Goal: Task Accomplishment & Management: Manage account settings

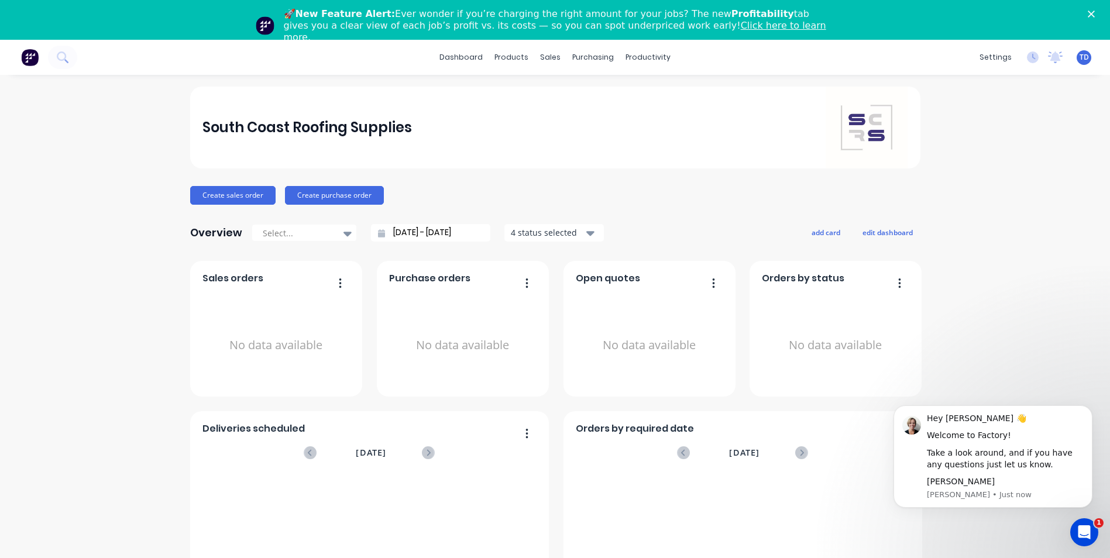
click at [1079, 59] on span "TD" at bounding box center [1083, 57] width 9 height 11
click at [992, 106] on div "[PERSON_NAME]" at bounding box center [1011, 109] width 56 height 11
click at [972, 165] on div "Profile" at bounding box center [979, 163] width 23 height 11
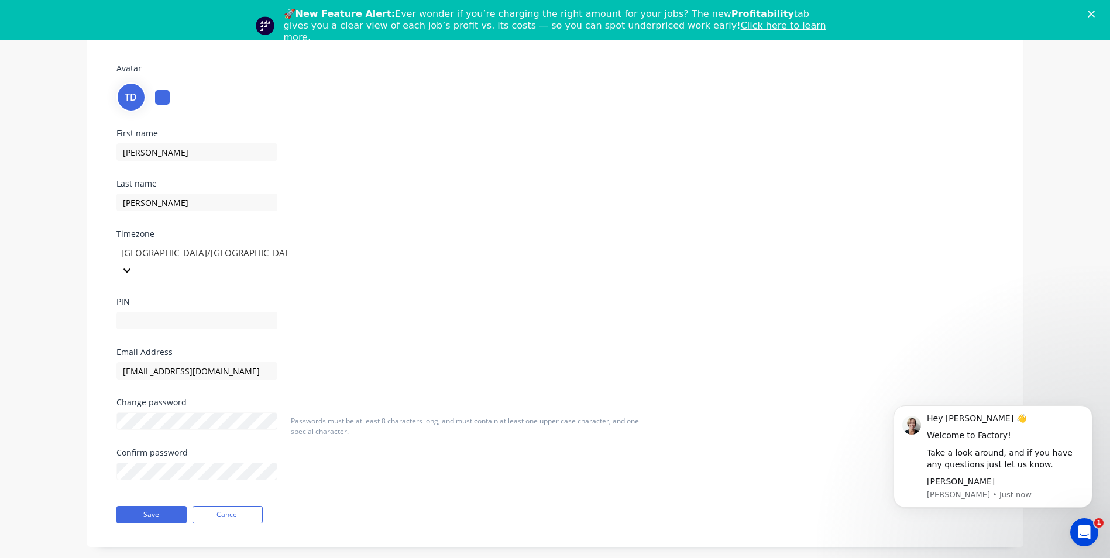
scroll to position [81, 0]
click at [147, 505] on button "Save" at bounding box center [151, 514] width 70 height 18
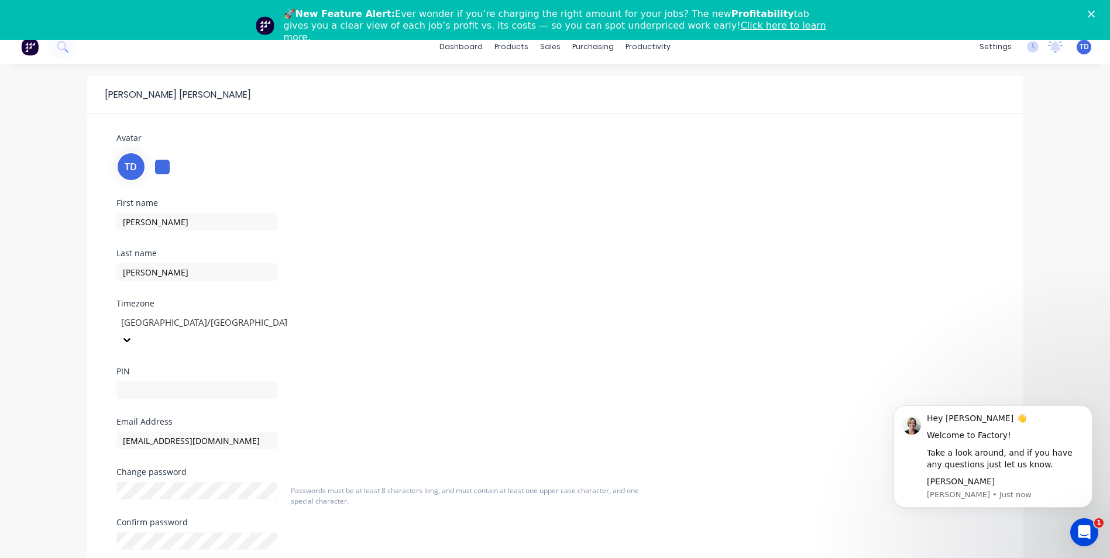
scroll to position [0, 0]
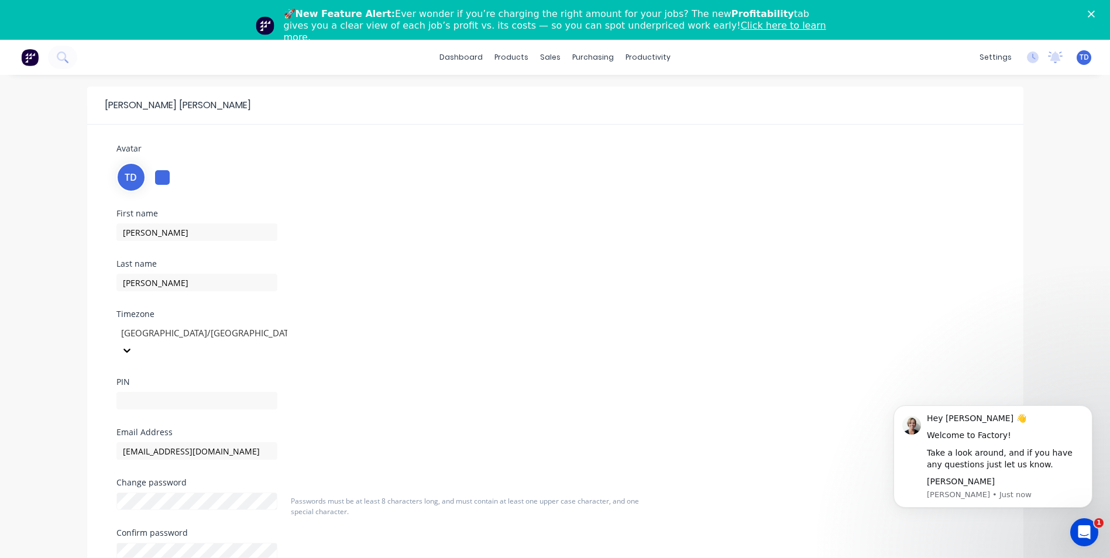
click at [1081, 60] on span "TD" at bounding box center [1083, 57] width 9 height 11
click at [783, 145] on div "Avatar TD" at bounding box center [555, 167] width 878 height 50
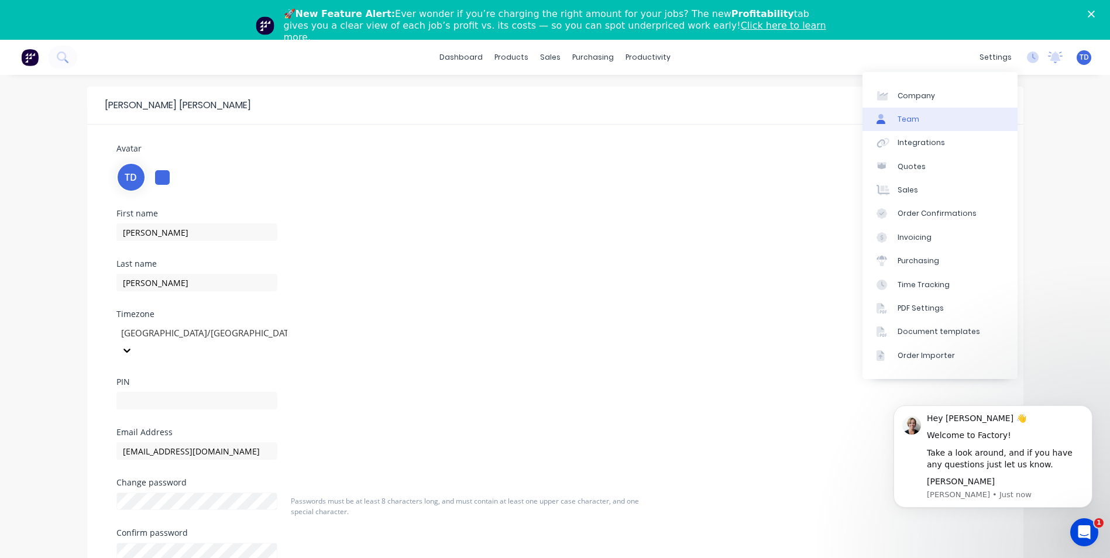
click at [917, 119] on link "Team" at bounding box center [939, 119] width 155 height 23
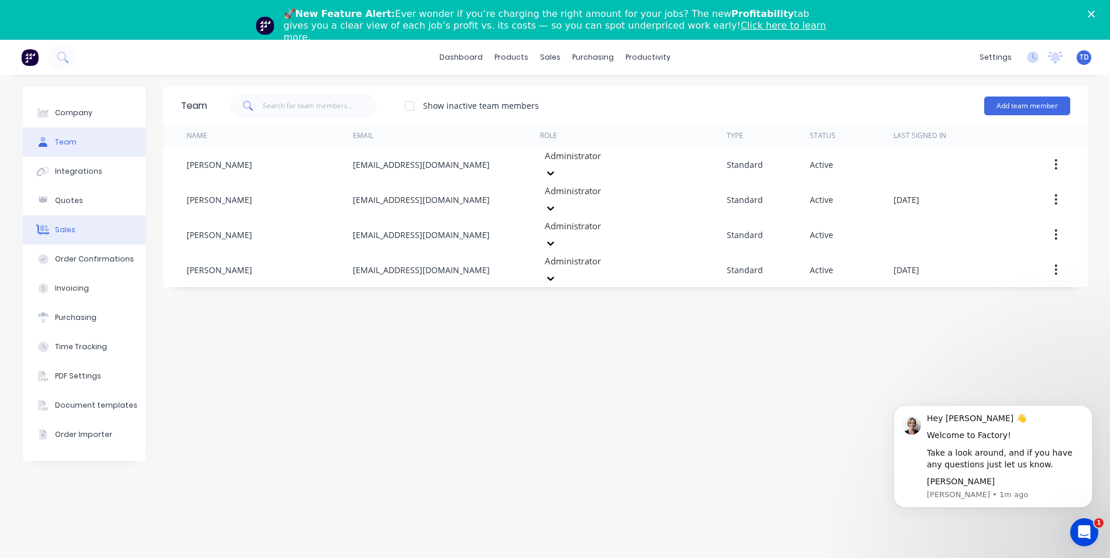
click at [71, 223] on button "Sales" at bounding box center [84, 229] width 123 height 29
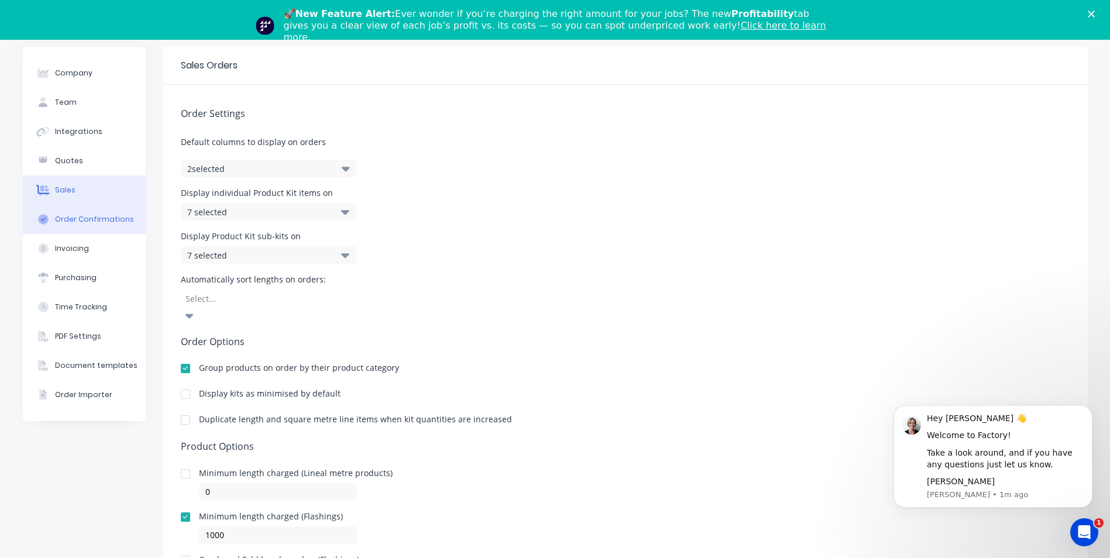
click at [75, 221] on div "Order Confirmations" at bounding box center [94, 219] width 79 height 11
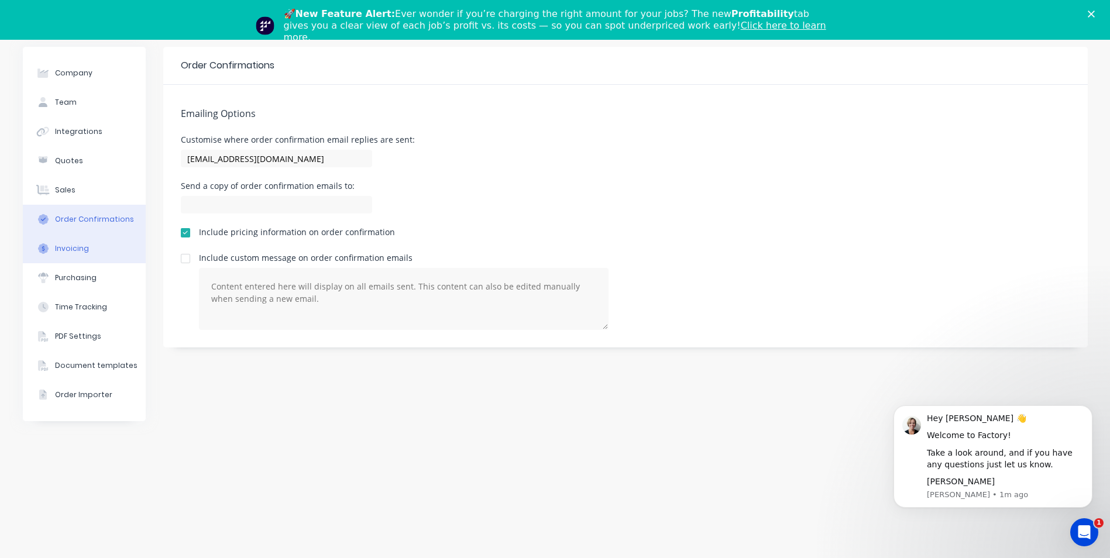
click at [88, 248] on button "Invoicing" at bounding box center [84, 248] width 123 height 29
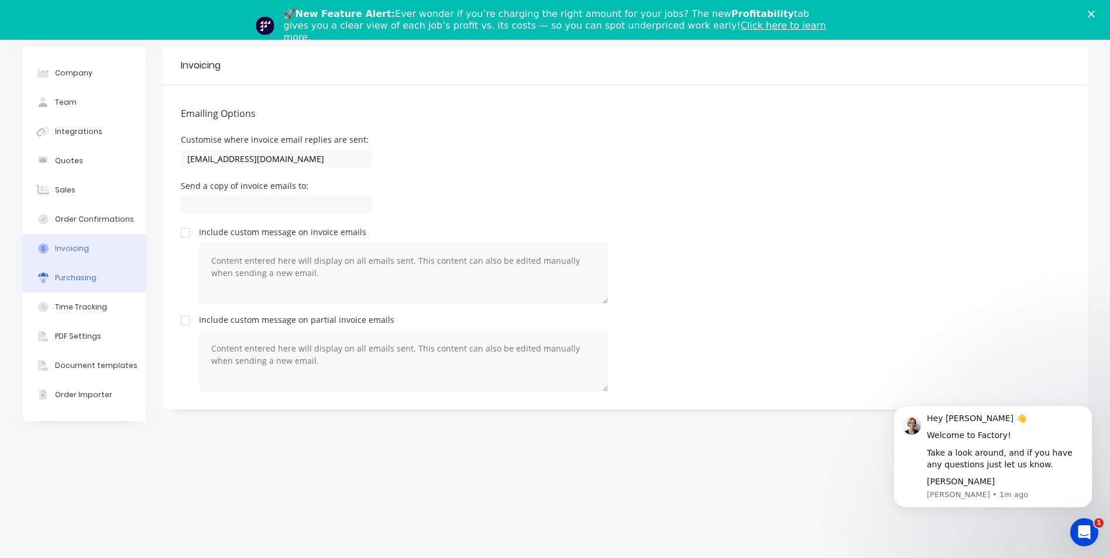
click at [91, 280] on div "Purchasing" at bounding box center [76, 278] width 42 height 11
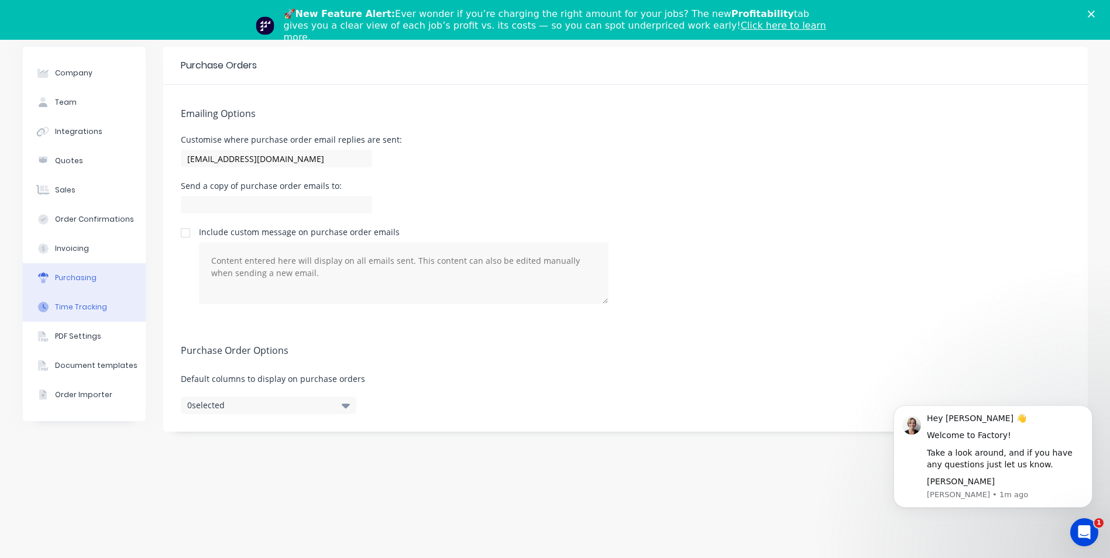
click at [99, 308] on div "Time Tracking" at bounding box center [81, 307] width 52 height 11
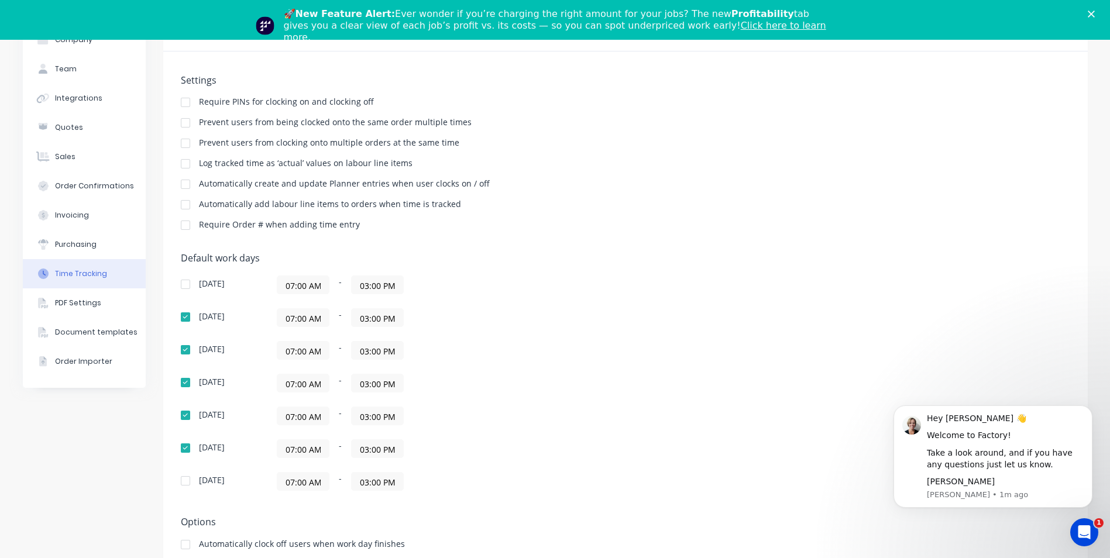
scroll to position [6, 0]
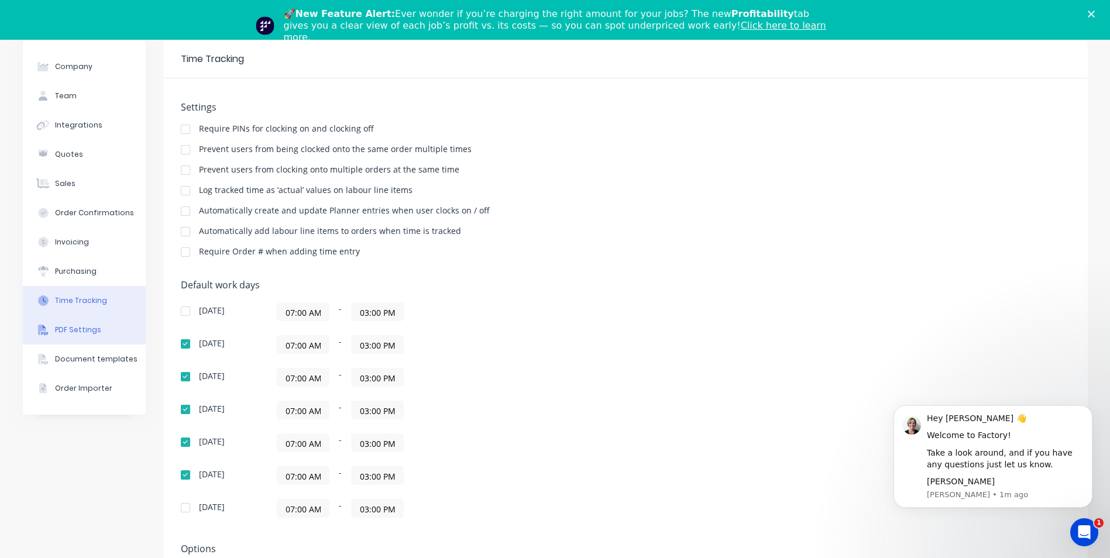
click at [82, 337] on button "PDF Settings" at bounding box center [84, 329] width 123 height 29
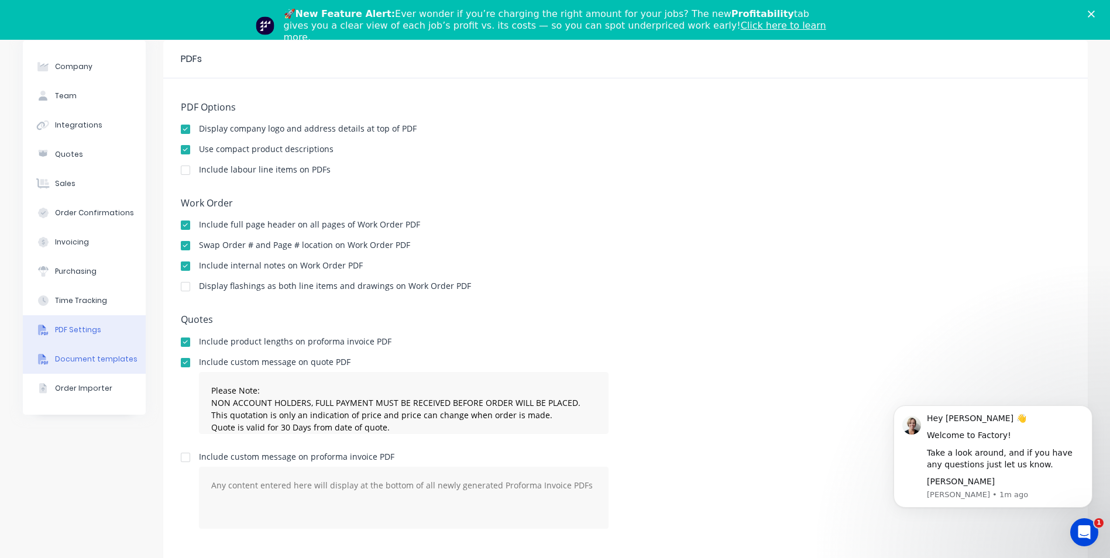
click at [94, 364] on div "Document templates" at bounding box center [96, 359] width 82 height 11
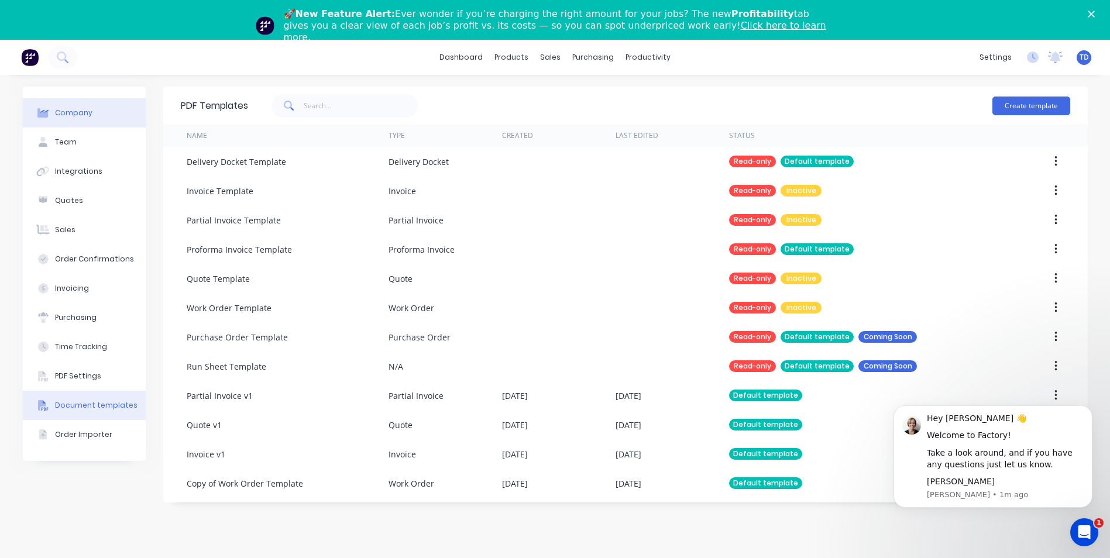
click at [70, 112] on div "Company" at bounding box center [73, 113] width 37 height 11
select select "AU"
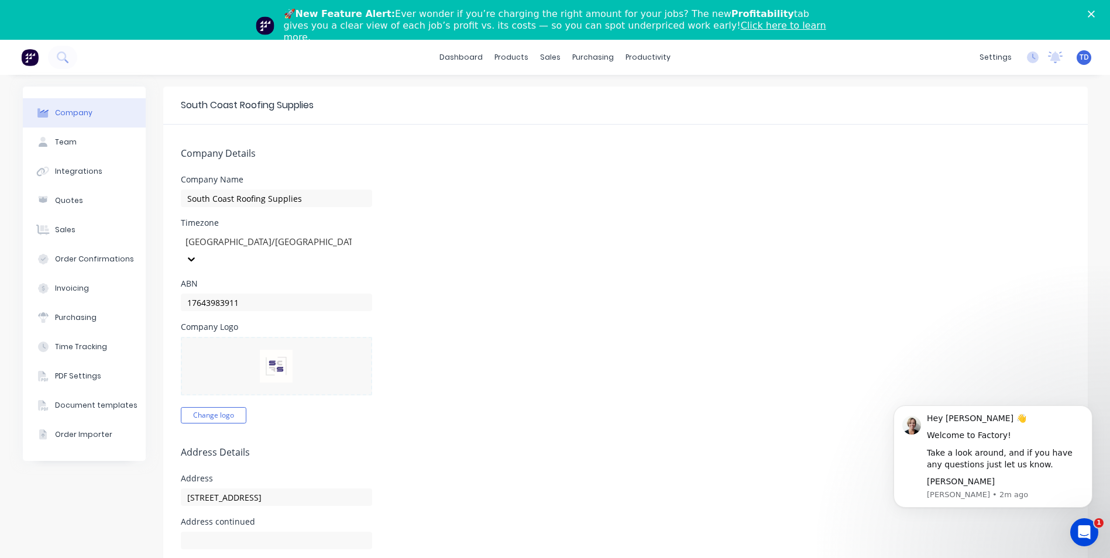
click at [673, 29] on link "Click here to learn more." at bounding box center [555, 31] width 542 height 23
click at [1095, 16] on polygon "Close" at bounding box center [1091, 14] width 7 height 7
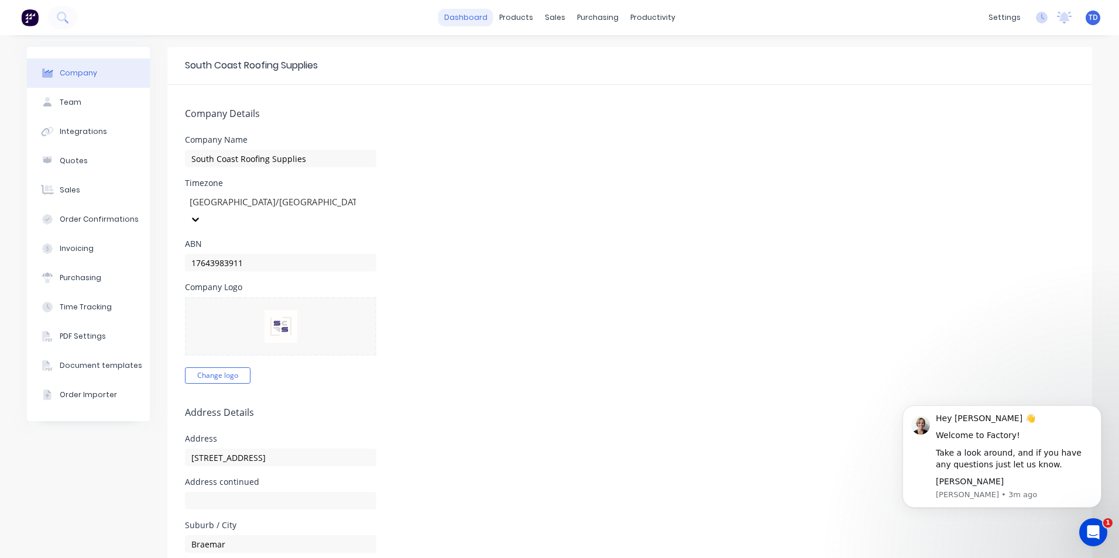
click at [463, 18] on link "dashboard" at bounding box center [465, 18] width 55 height 18
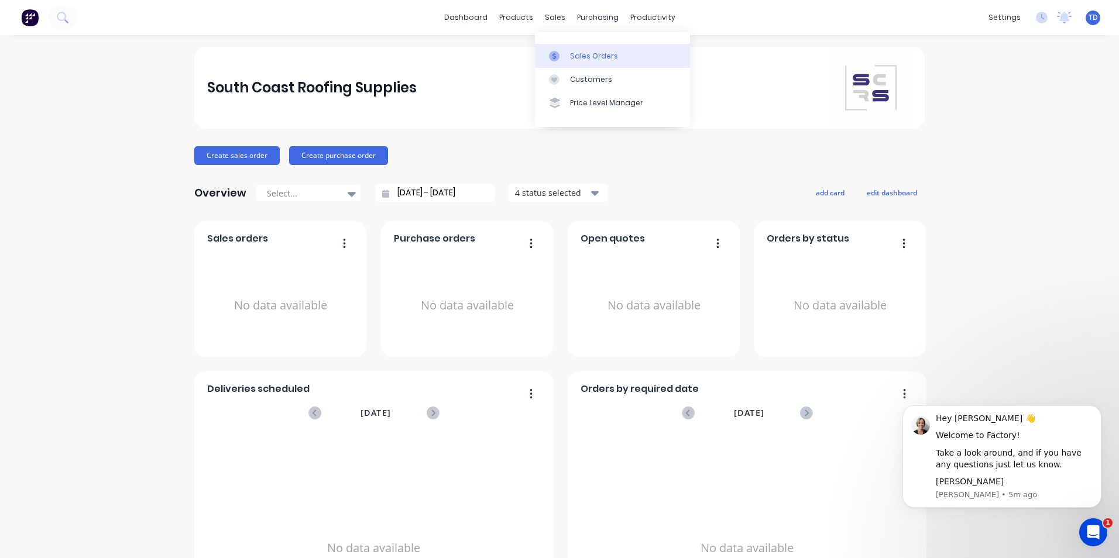
click at [577, 57] on div "Sales Orders" at bounding box center [594, 56] width 48 height 11
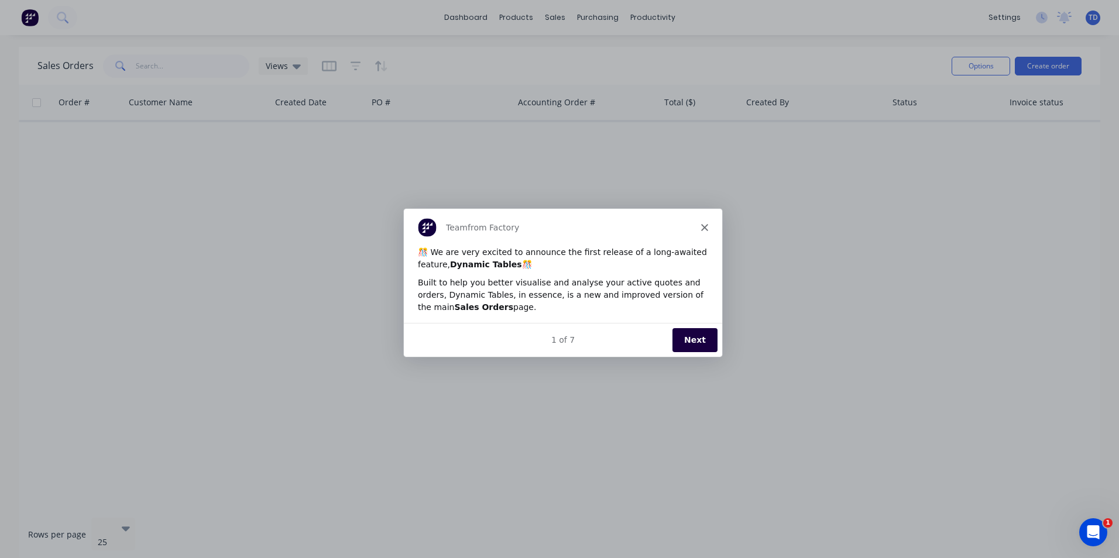
click at [690, 346] on button "Next" at bounding box center [694, 339] width 45 height 24
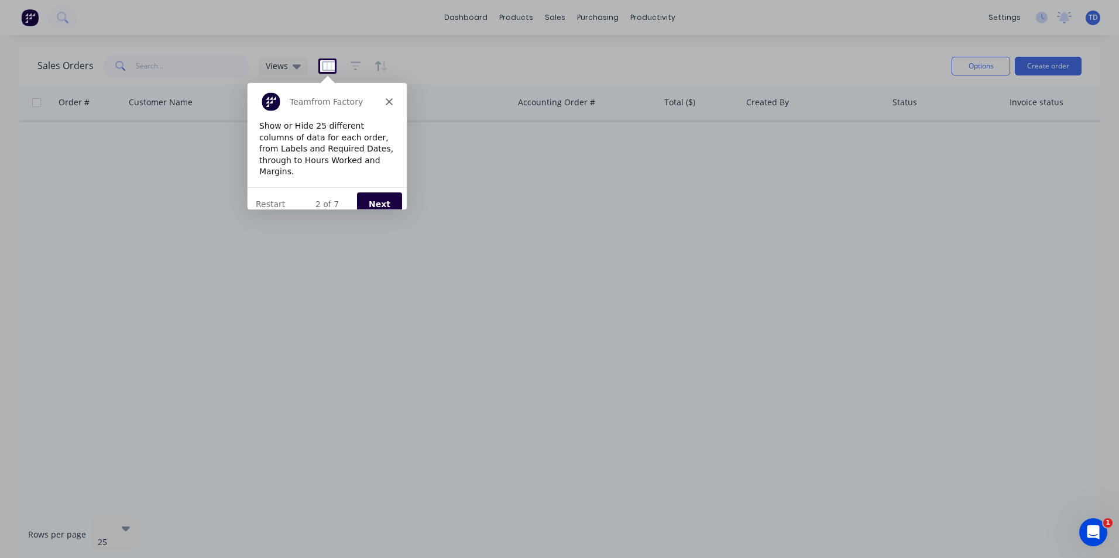
click at [370, 191] on button "Next" at bounding box center [378, 203] width 45 height 24
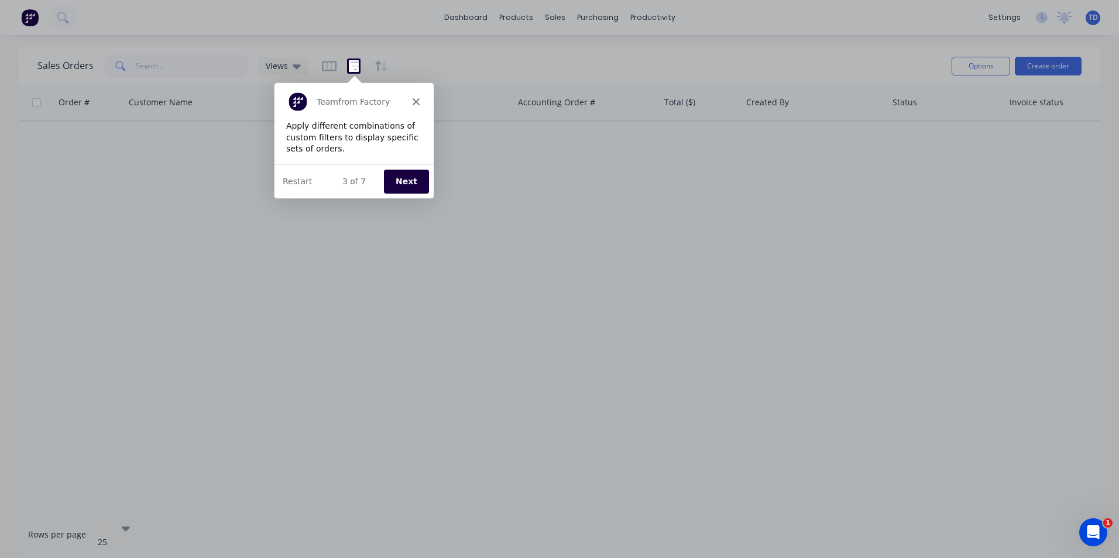
click at [408, 173] on button "Next" at bounding box center [405, 180] width 45 height 24
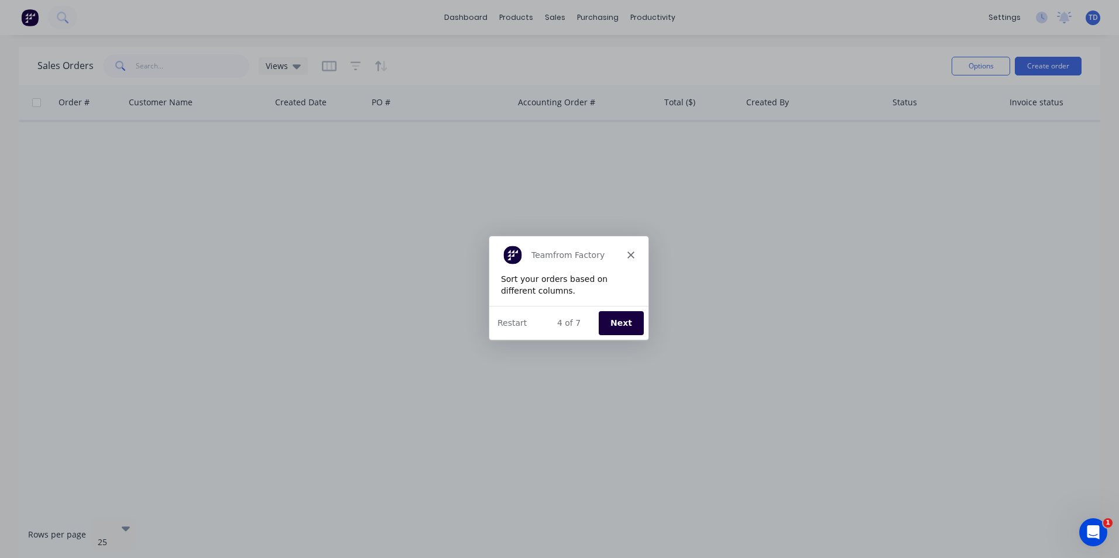
click at [628, 324] on button "Next" at bounding box center [620, 323] width 45 height 24
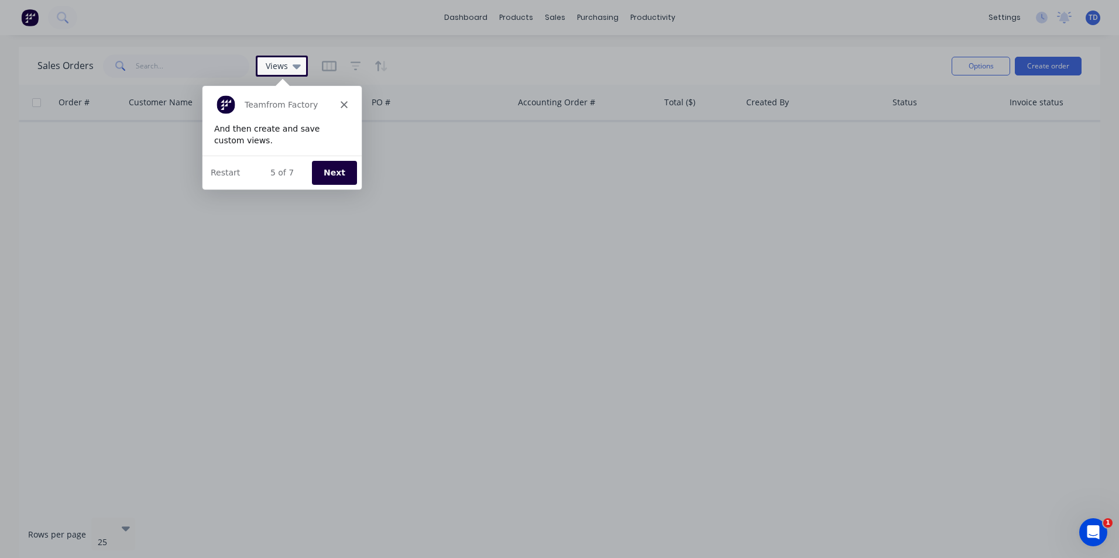
click at [336, 174] on button "Next" at bounding box center [333, 172] width 45 height 24
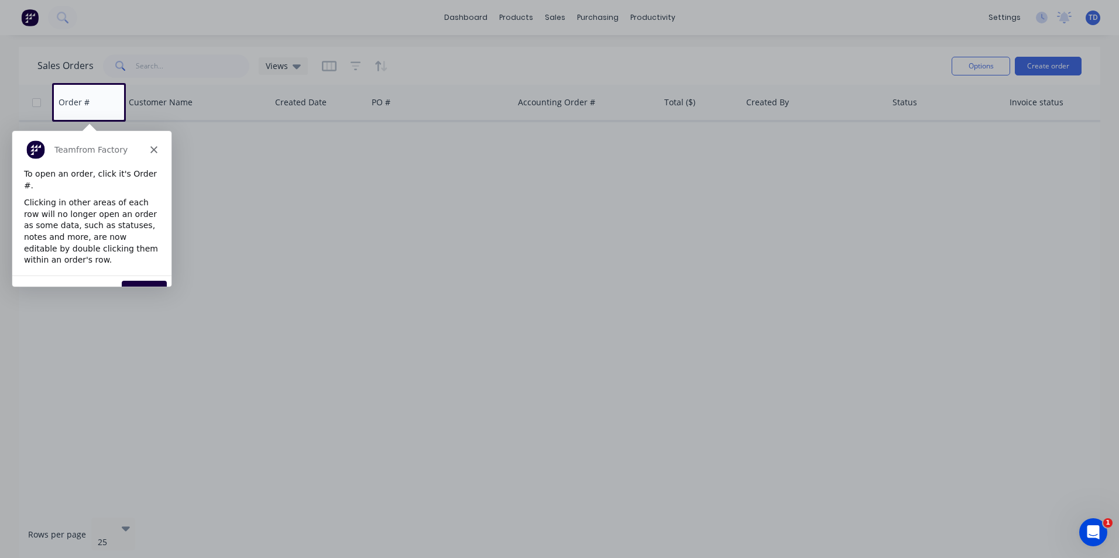
click at [147, 280] on button "Next" at bounding box center [143, 292] width 45 height 24
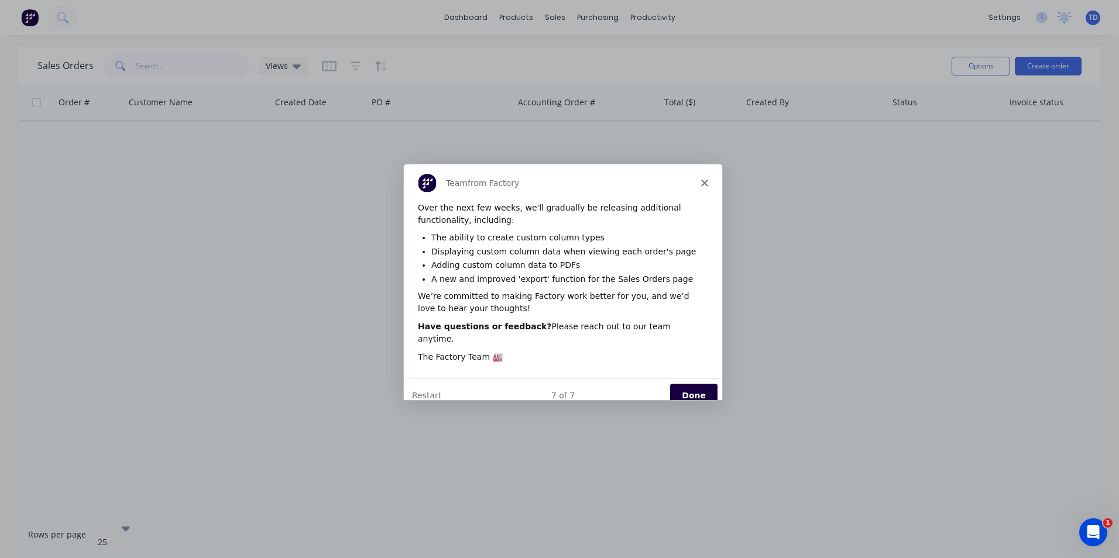
click at [698, 389] on button "Done" at bounding box center [692, 395] width 47 height 24
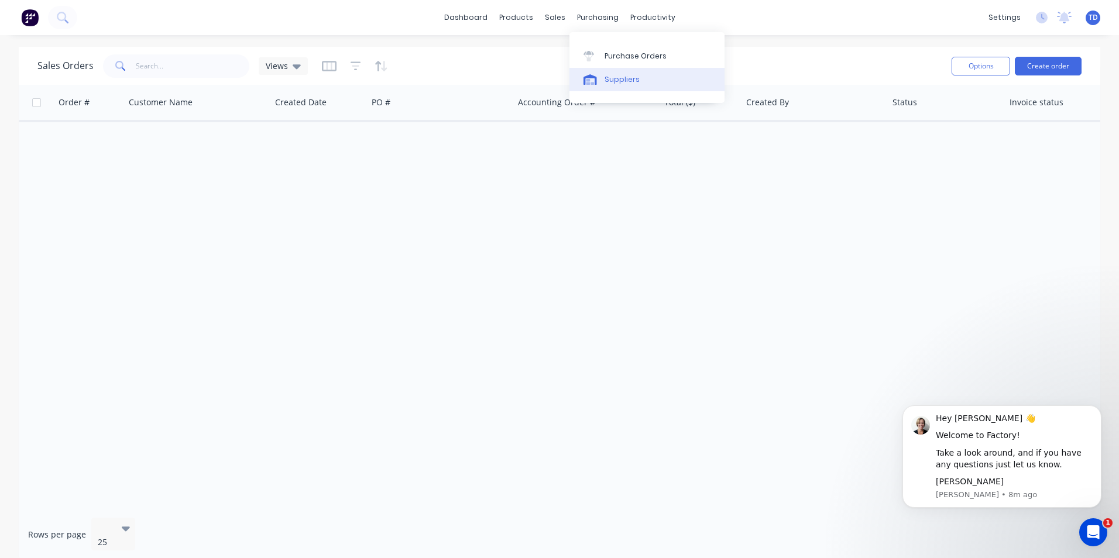
click at [626, 80] on div "Suppliers" at bounding box center [621, 79] width 35 height 11
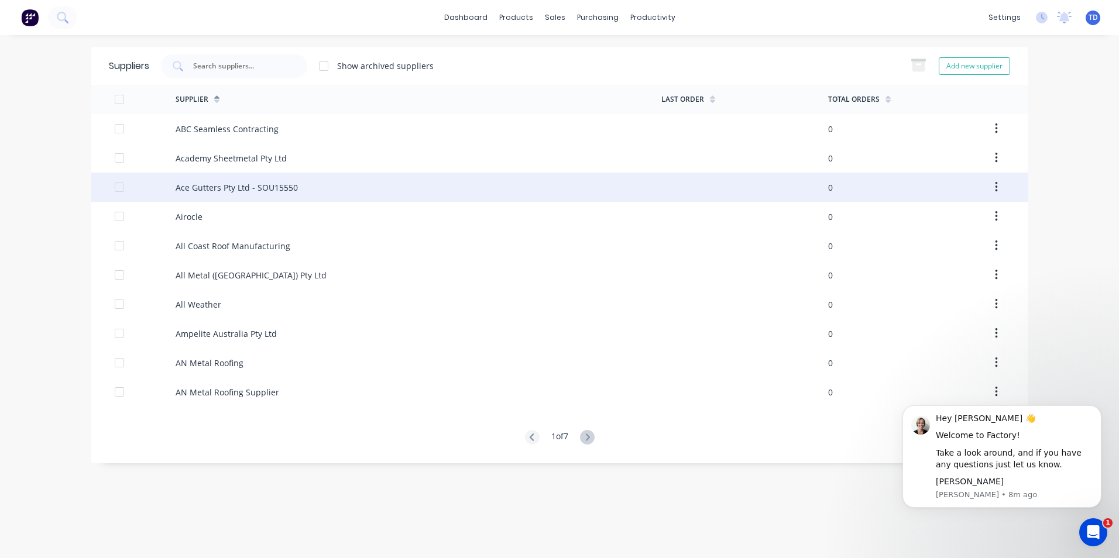
click at [271, 181] on div "Ace Gutters Pty Ltd - SOU15550" at bounding box center [237, 187] width 122 height 12
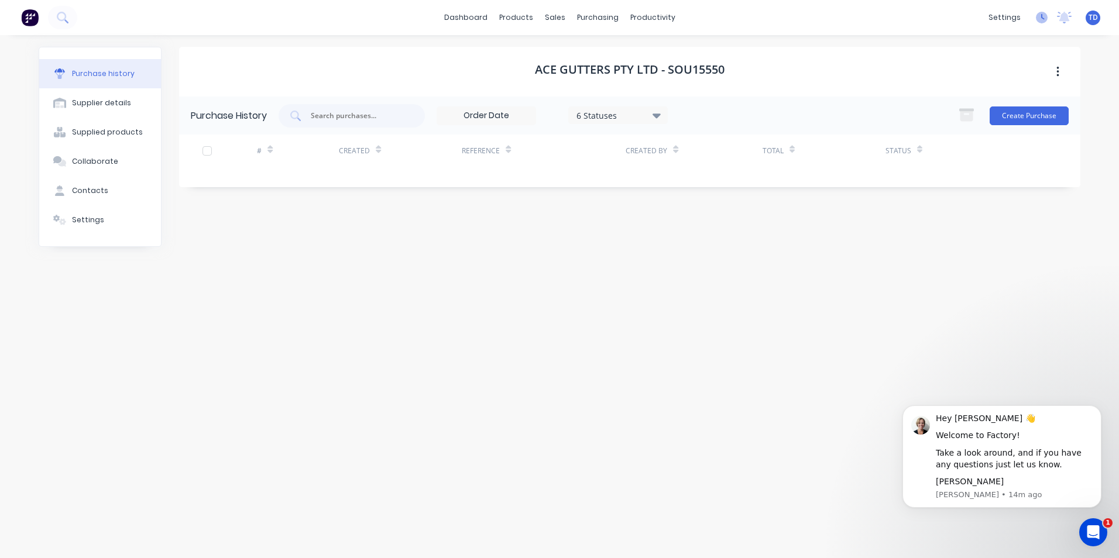
click at [1042, 18] on icon at bounding box center [1041, 18] width 12 height 12
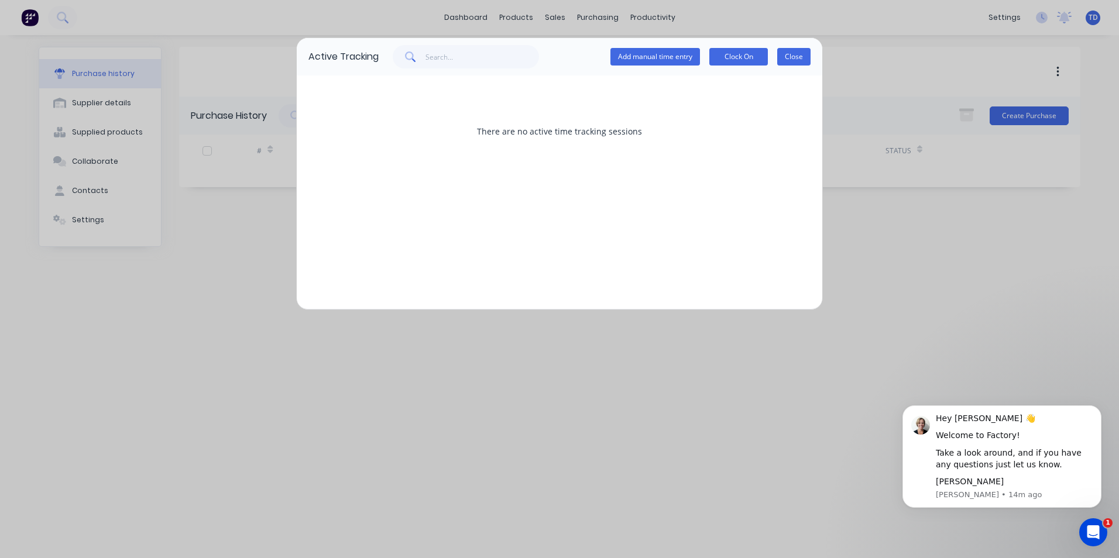
click at [783, 62] on button "Close" at bounding box center [793, 57] width 33 height 18
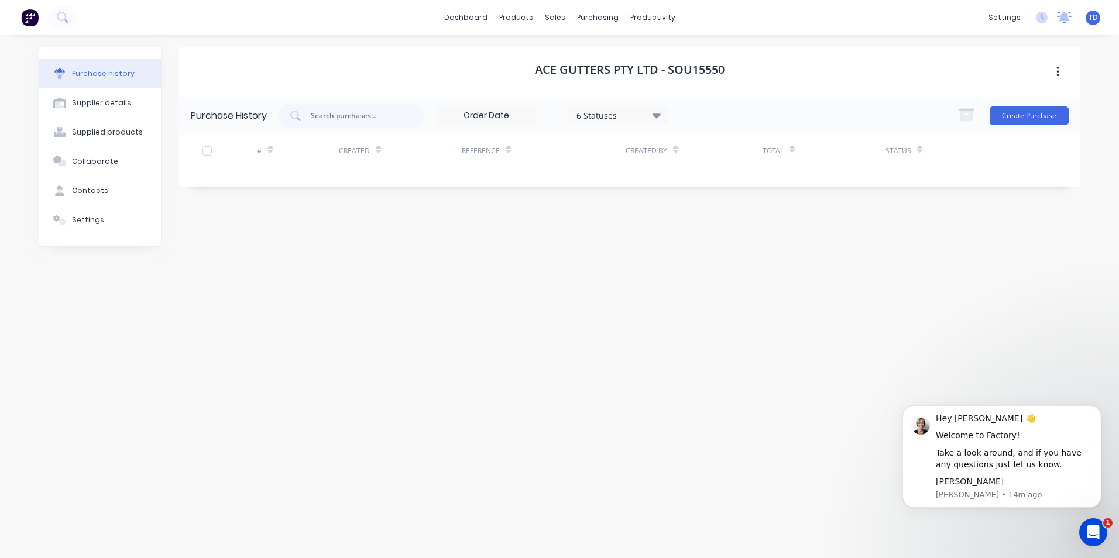
click at [1066, 18] on icon at bounding box center [1064, 16] width 11 height 9
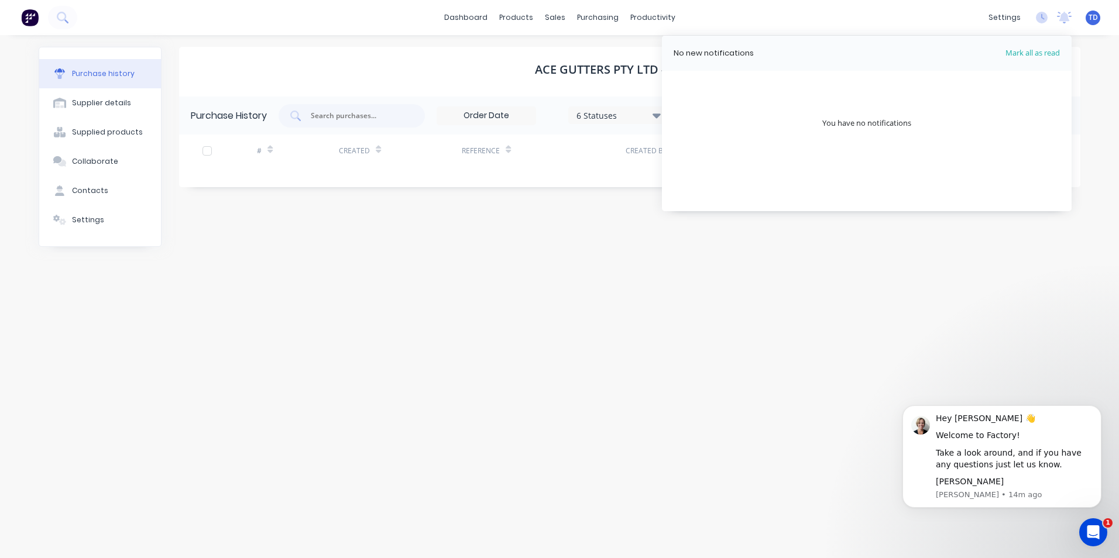
click at [1090, 81] on div "Purchase history Supplier details Supplied products Collaborate Contacts Settin…" at bounding box center [559, 290] width 1065 height 511
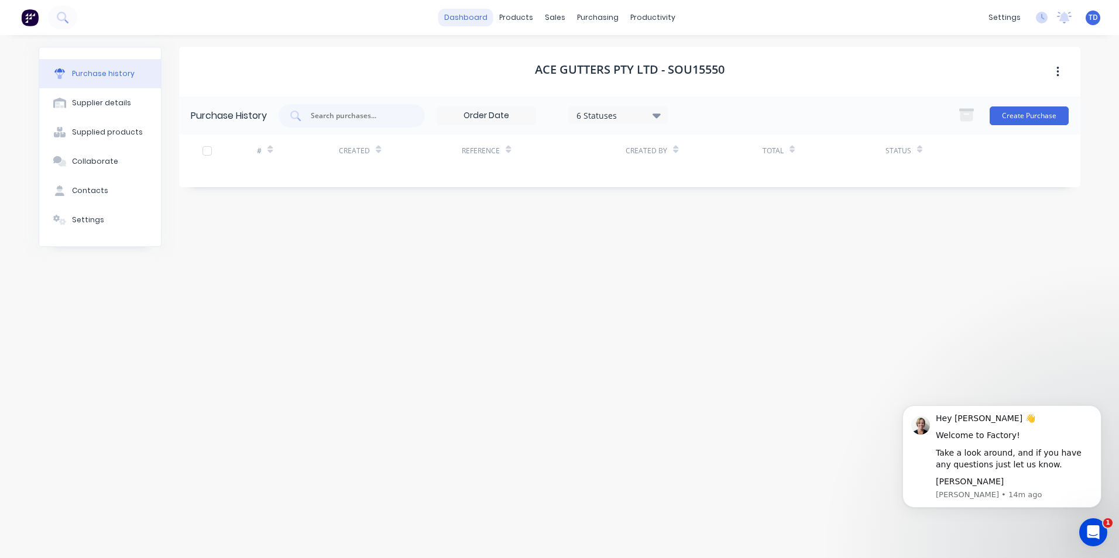
click at [482, 19] on link "dashboard" at bounding box center [465, 18] width 55 height 18
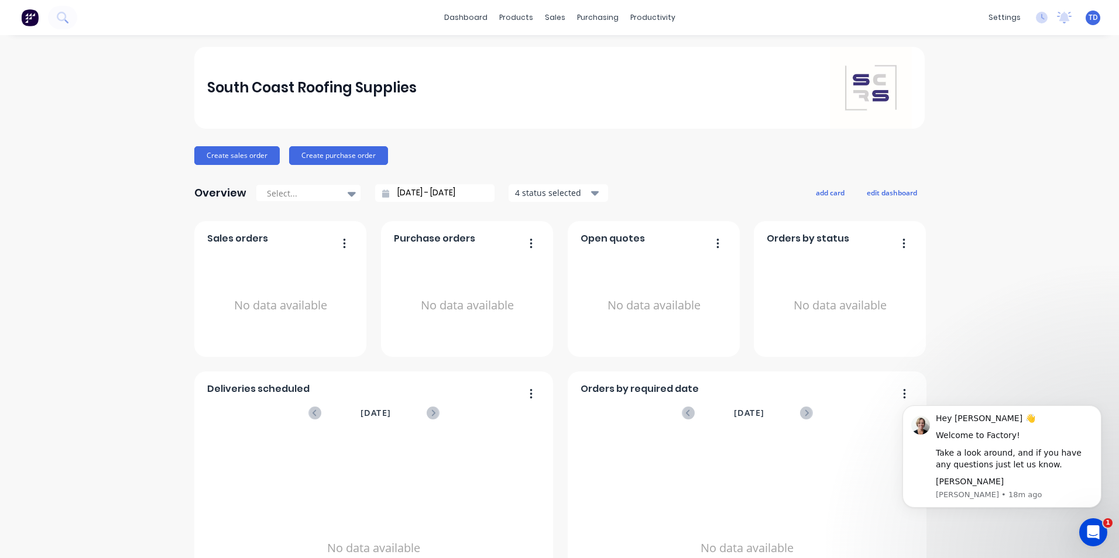
click at [997, 277] on div "South Coast Roofing Supplies Create sales order Create purchase order Overview …" at bounding box center [559, 352] width 1119 height 611
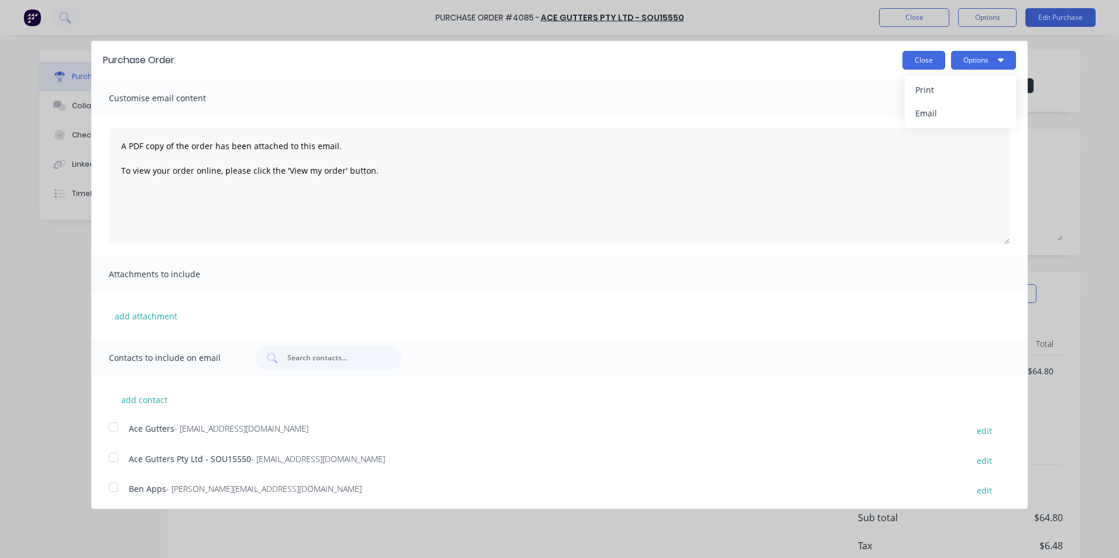
click at [902, 66] on button "Close" at bounding box center [923, 60] width 43 height 19
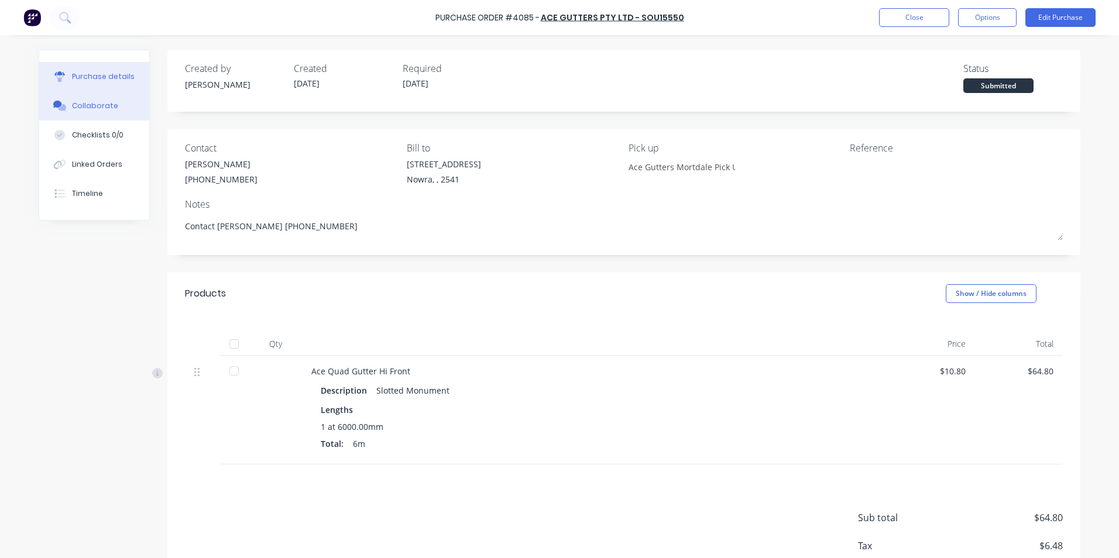
click at [79, 99] on button "Collaborate" at bounding box center [94, 105] width 110 height 29
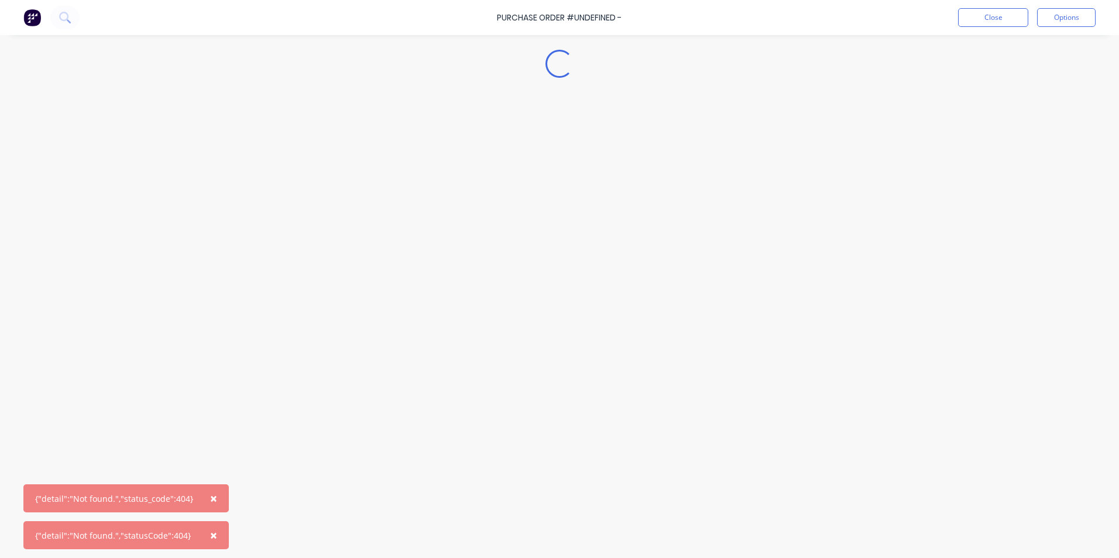
click at [210, 497] on span "×" at bounding box center [213, 498] width 7 height 16
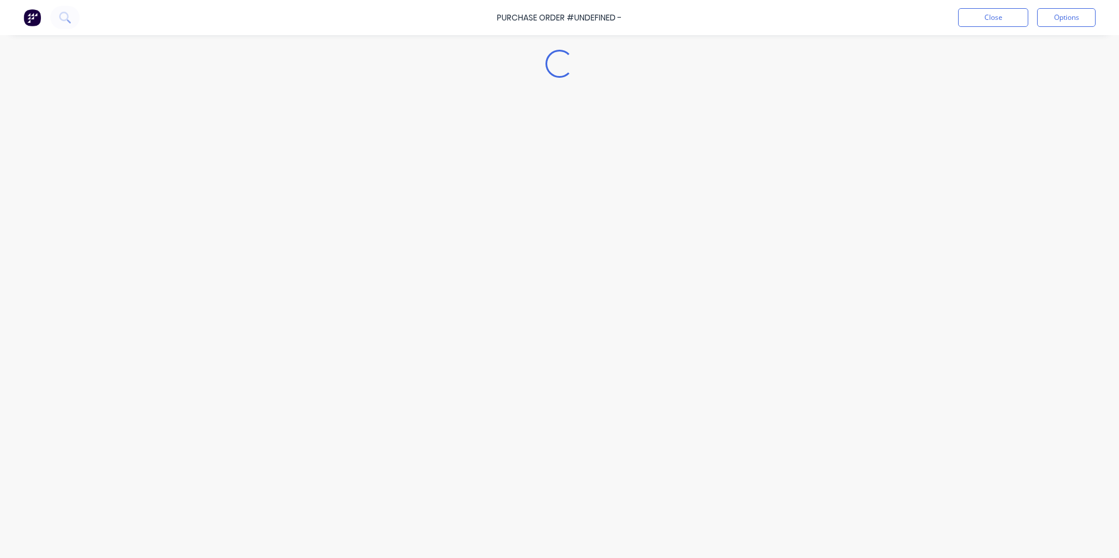
click at [204, 542] on div "Purchase Order #undefined - Close Options Loading..." at bounding box center [559, 279] width 1119 height 558
click at [1016, 19] on button "Close" at bounding box center [993, 17] width 70 height 19
click at [978, 17] on button "Close" at bounding box center [993, 17] width 70 height 19
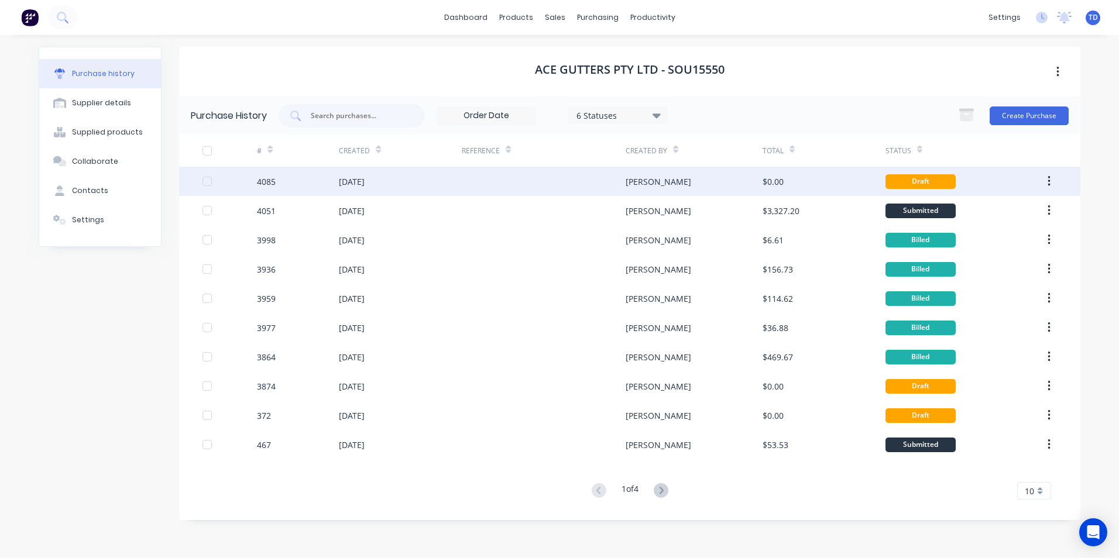
click at [391, 181] on div "01 Sep 2025" at bounding box center [400, 181] width 123 height 29
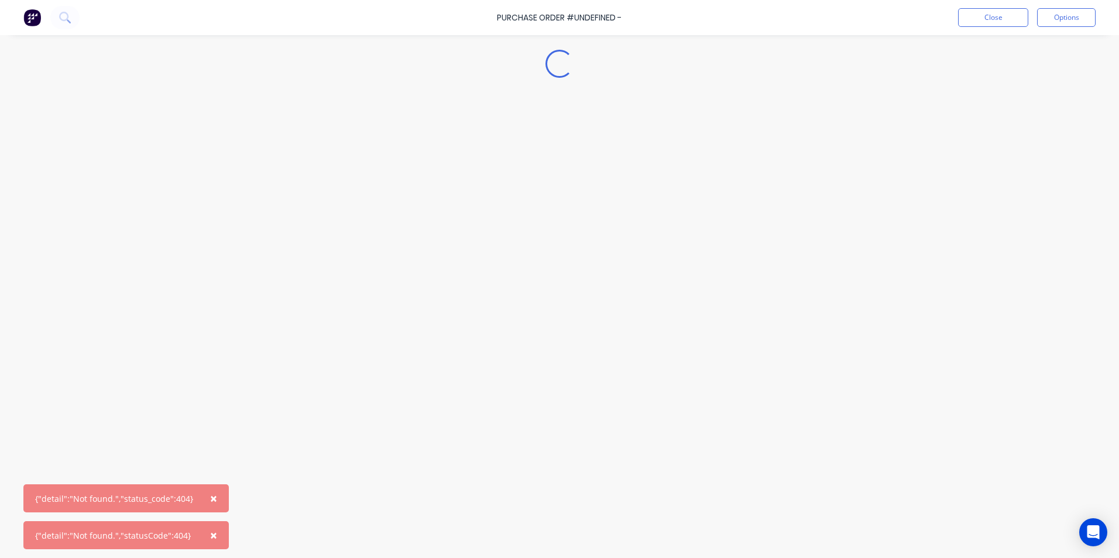
click at [214, 499] on button "×" at bounding box center [213, 498] width 30 height 28
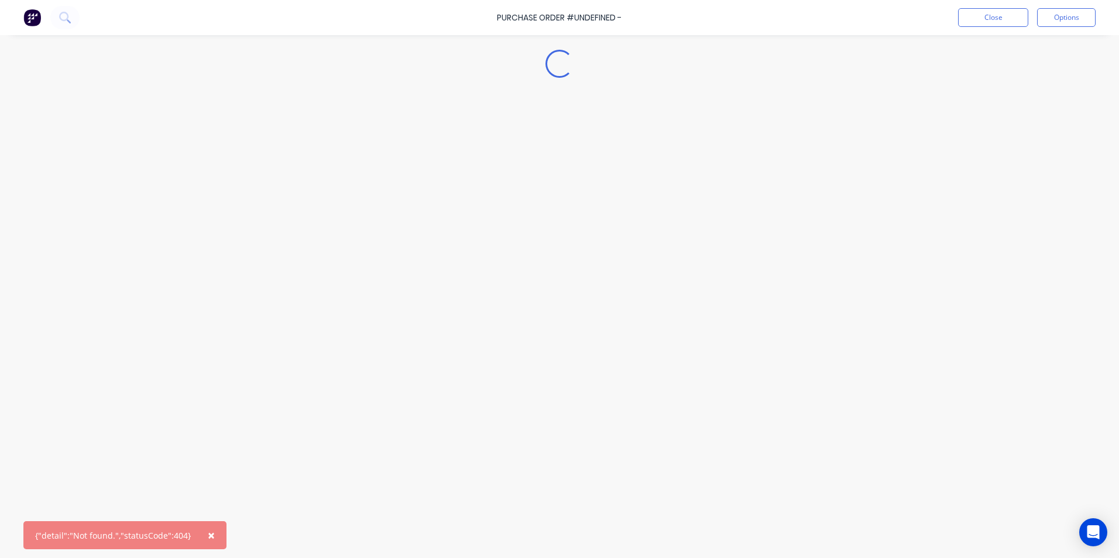
click at [208, 538] on span "×" at bounding box center [211, 535] width 7 height 16
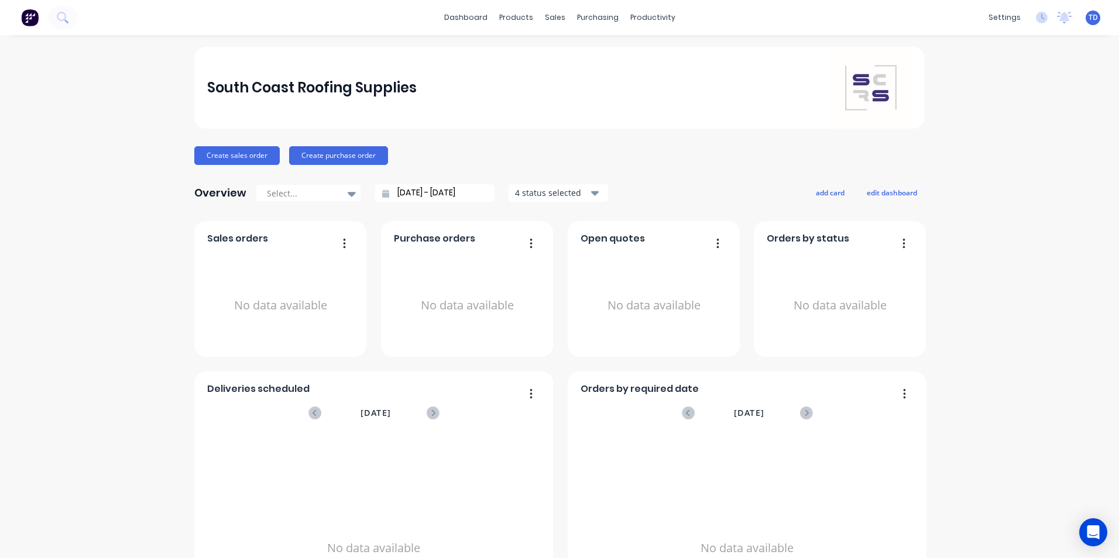
click at [1088, 21] on span "TD" at bounding box center [1092, 17] width 9 height 11
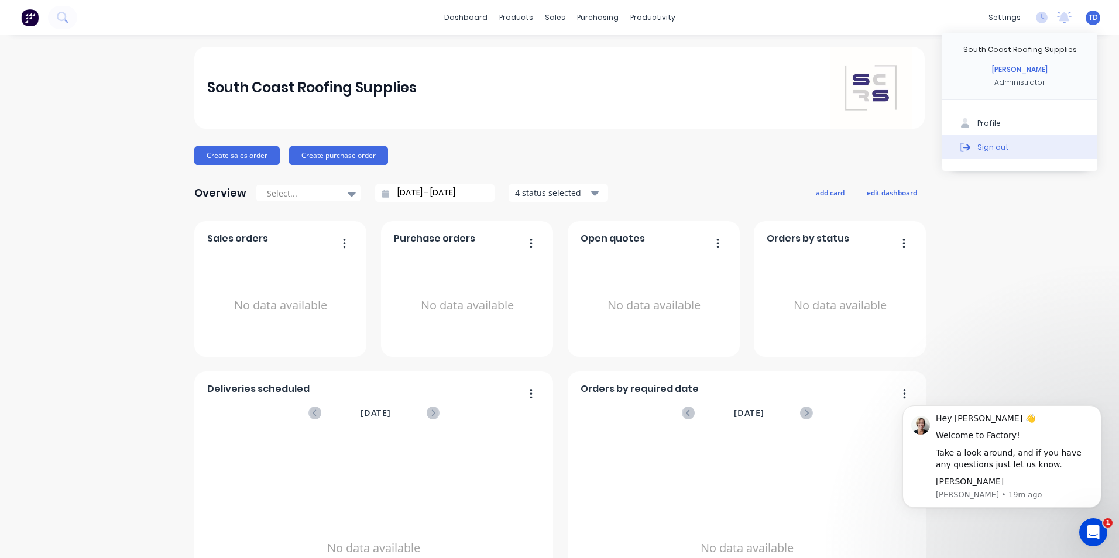
click at [990, 149] on div "Sign out" at bounding box center [993, 147] width 32 height 11
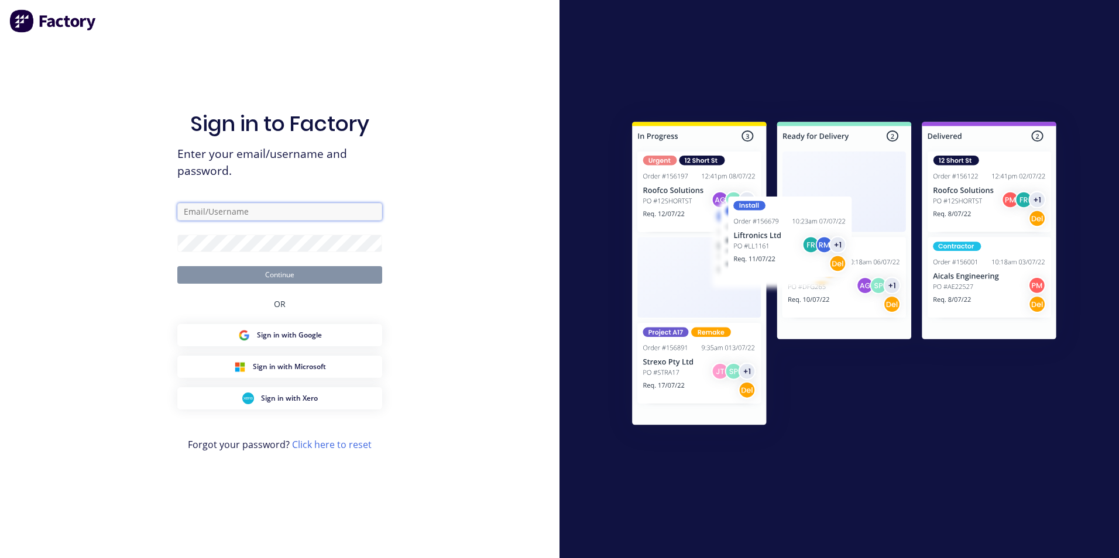
click at [308, 211] on input "text" at bounding box center [279, 212] width 205 height 18
type input "[EMAIL_ADDRESS][DOMAIN_NAME]"
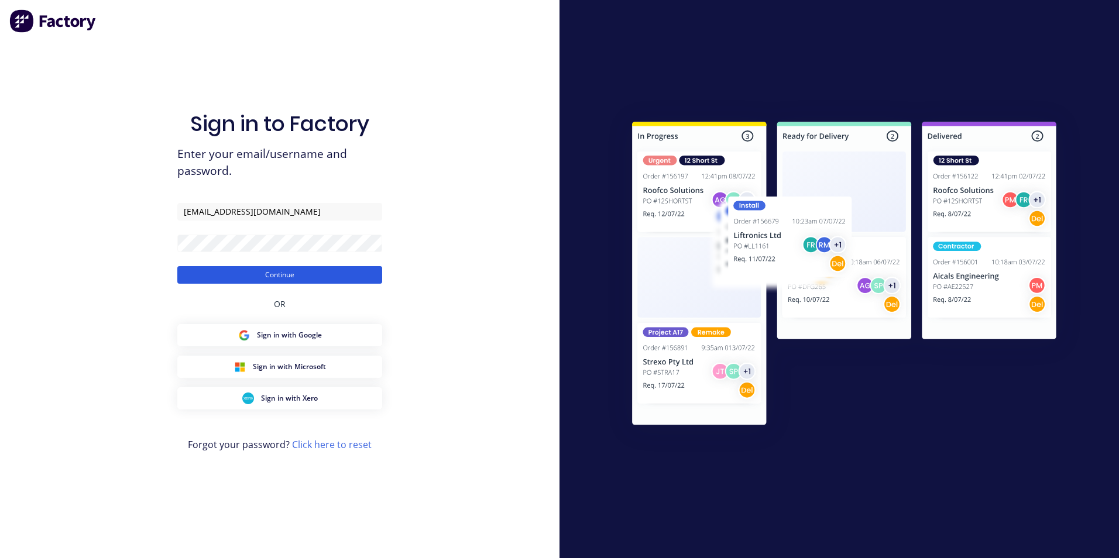
click at [232, 272] on button "Continue" at bounding box center [279, 275] width 205 height 18
